Goal: Task Accomplishment & Management: Use online tool/utility

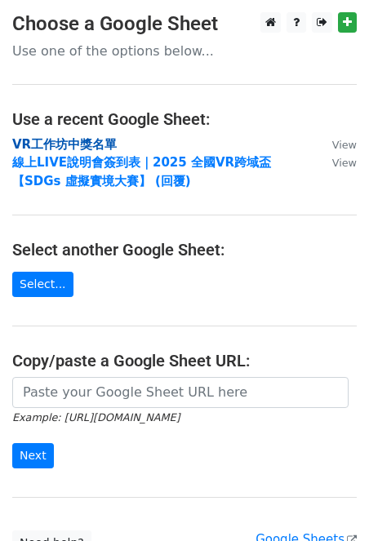
click at [91, 144] on strong "VR工作坊中獎名單" at bounding box center [64, 144] width 104 height 15
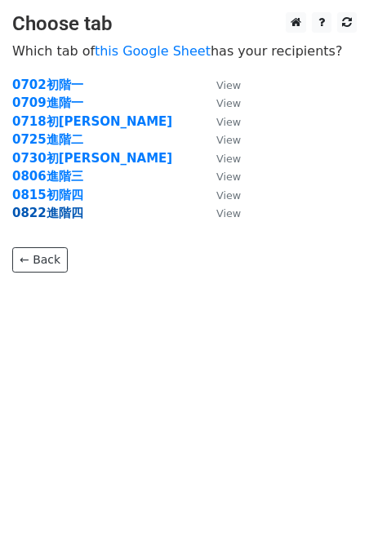
click at [60, 211] on strong "0822進階四" at bounding box center [47, 213] width 71 height 15
